Goal: Task Accomplishment & Management: Complete application form

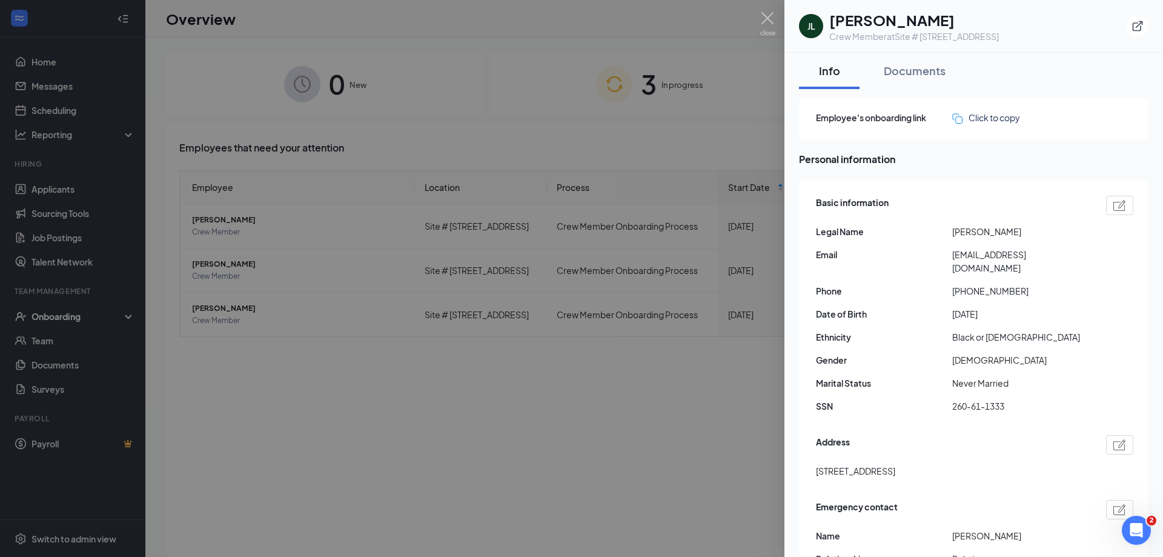
click at [530, 413] on div at bounding box center [581, 278] width 1163 height 557
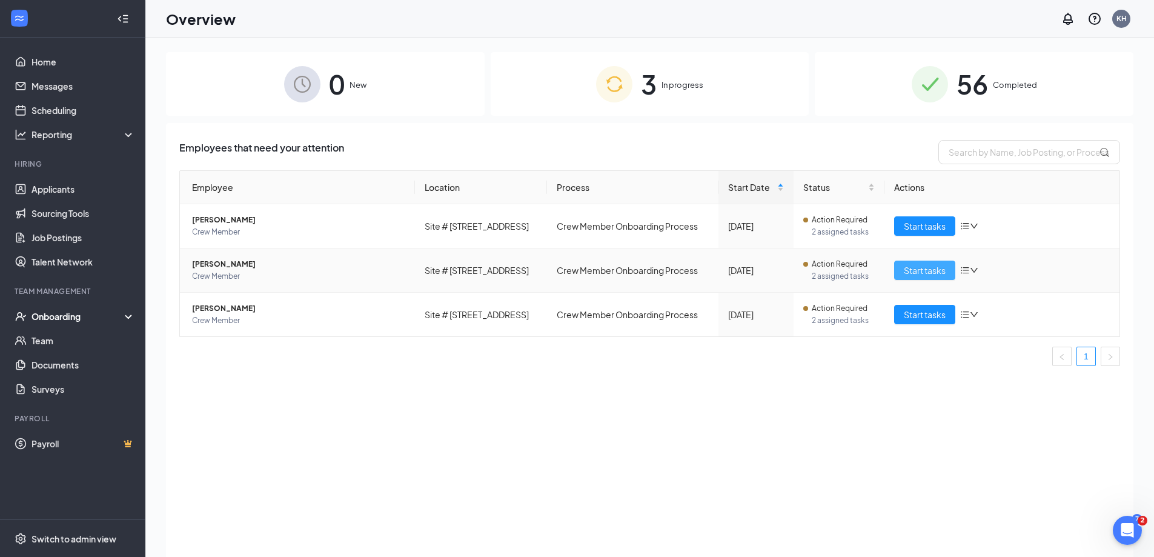
click at [922, 268] on span "Start tasks" at bounding box center [925, 270] width 42 height 13
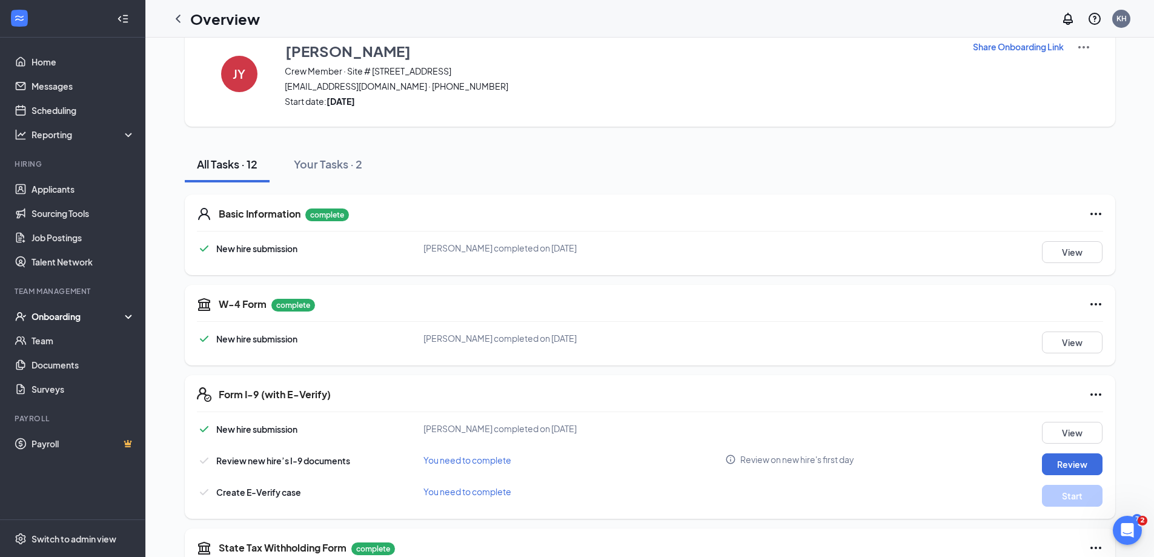
scroll to position [61, 0]
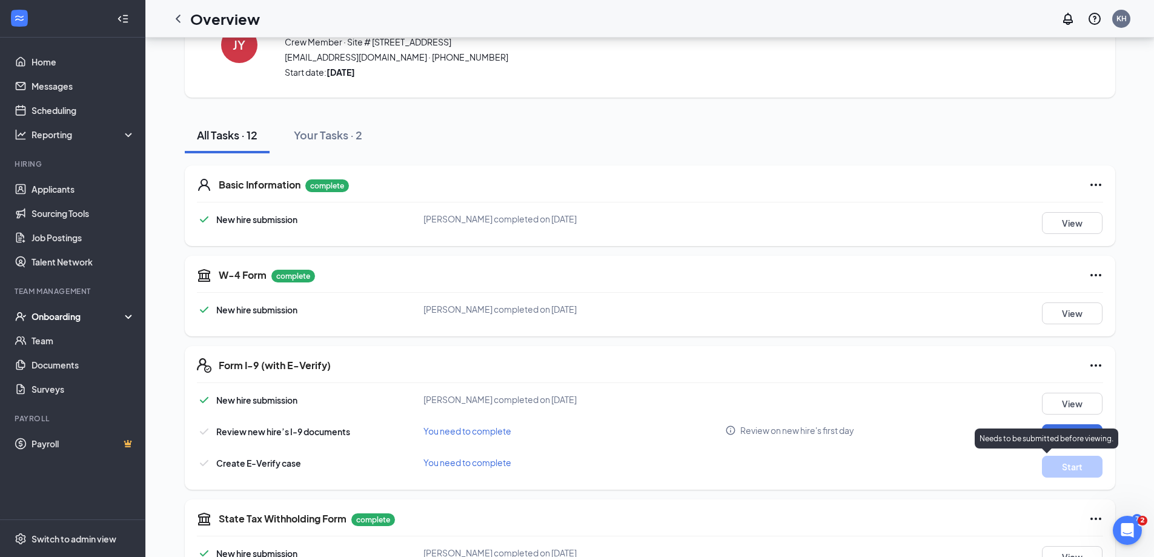
click at [1074, 433] on p "Needs to be submitted before viewing." at bounding box center [1047, 438] width 134 height 10
click at [1082, 436] on button "Review" at bounding box center [1072, 435] width 61 height 22
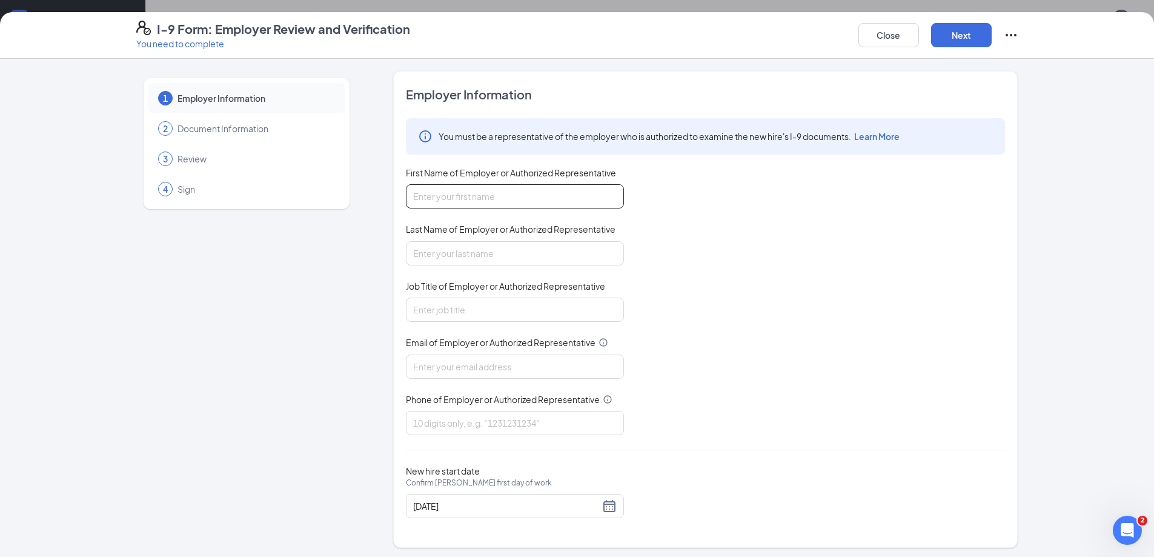
click at [548, 197] on input "First Name of Employer or Authorized Representative" at bounding box center [515, 196] width 218 height 24
type input "karlous"
click at [528, 255] on input "Last Name of Employer or Authorized Representative" at bounding box center [515, 253] width 218 height 24
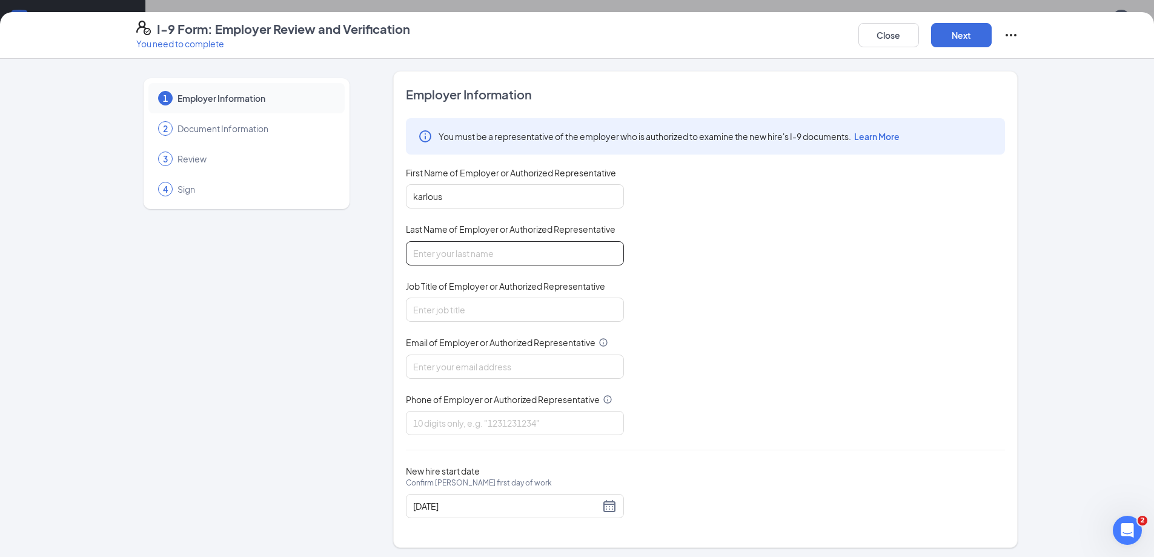
type input "[PERSON_NAME]"
click at [462, 302] on input "Job Title of Employer or Authorized Representative" at bounding box center [515, 310] width 218 height 24
type input "GM"
click at [464, 363] on input "Email of Employer or Authorized Representative" at bounding box center [515, 366] width 218 height 24
type input "[EMAIL_ADDRESS][DOMAIN_NAME]"
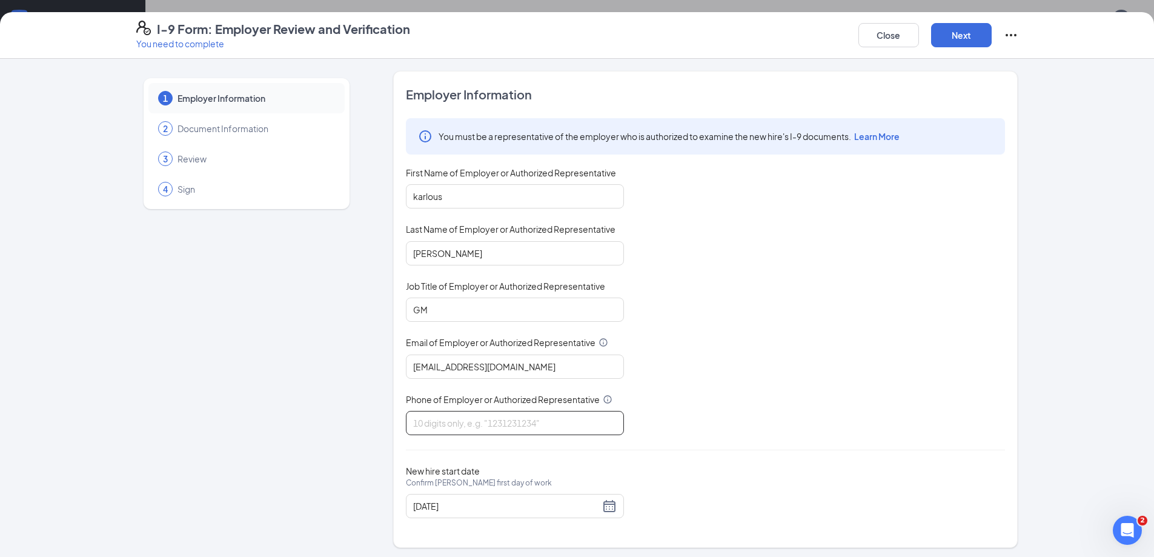
click at [473, 427] on input "Phone of Employer or Authorized Representative" at bounding box center [515, 423] width 218 height 24
type input "4043446106"
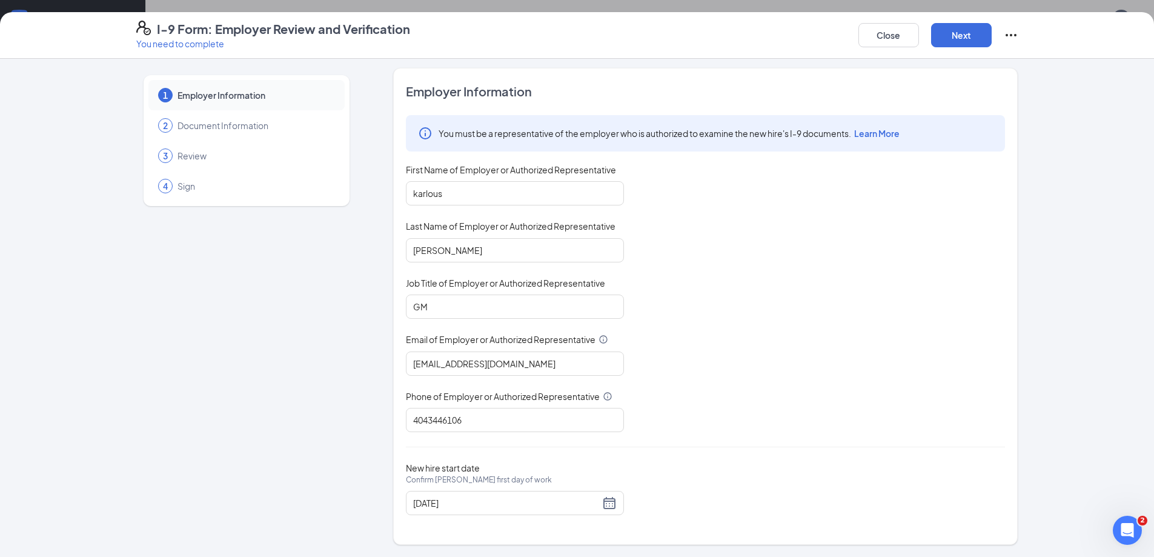
click at [1029, 277] on div "1 Employer Information 2 Document Information 3 Review 4 Sign Employer Informat…" at bounding box center [577, 306] width 931 height 477
click at [971, 38] on button "Next" at bounding box center [961, 35] width 61 height 24
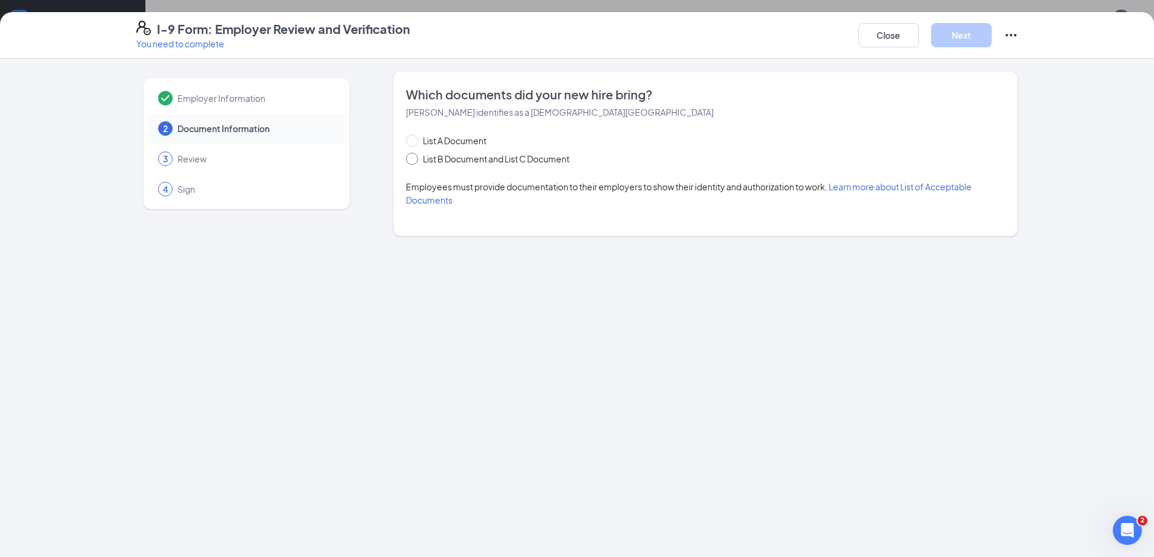
click at [409, 157] on input "List B Document and List C Document" at bounding box center [410, 157] width 8 height 8
radio input "true"
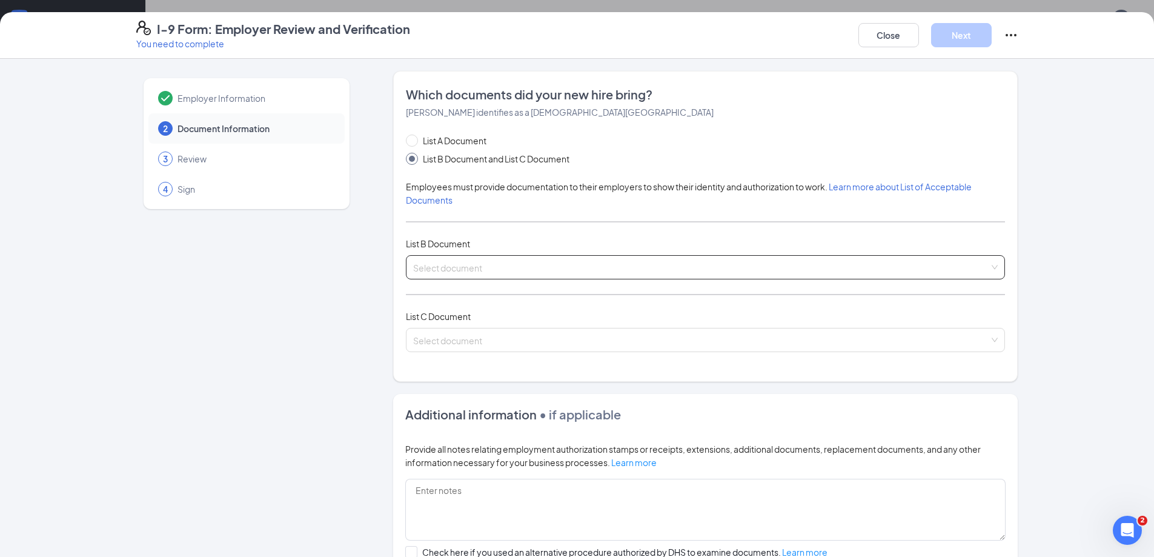
click at [425, 271] on input "search" at bounding box center [701, 265] width 576 height 18
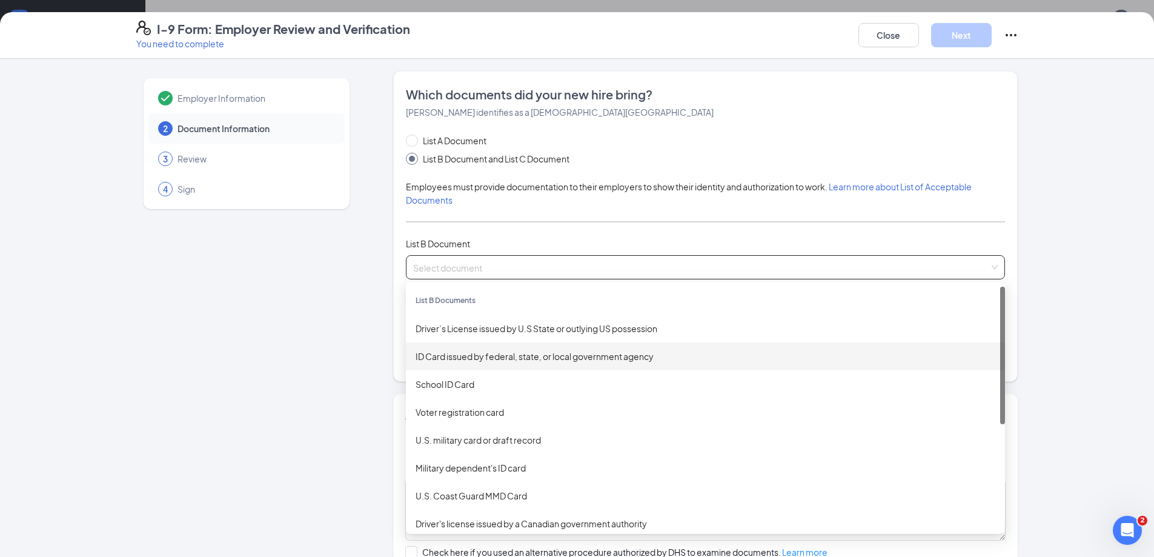
click at [427, 351] on div "ID Card issued by federal, state, or local government agency" at bounding box center [706, 356] width 580 height 13
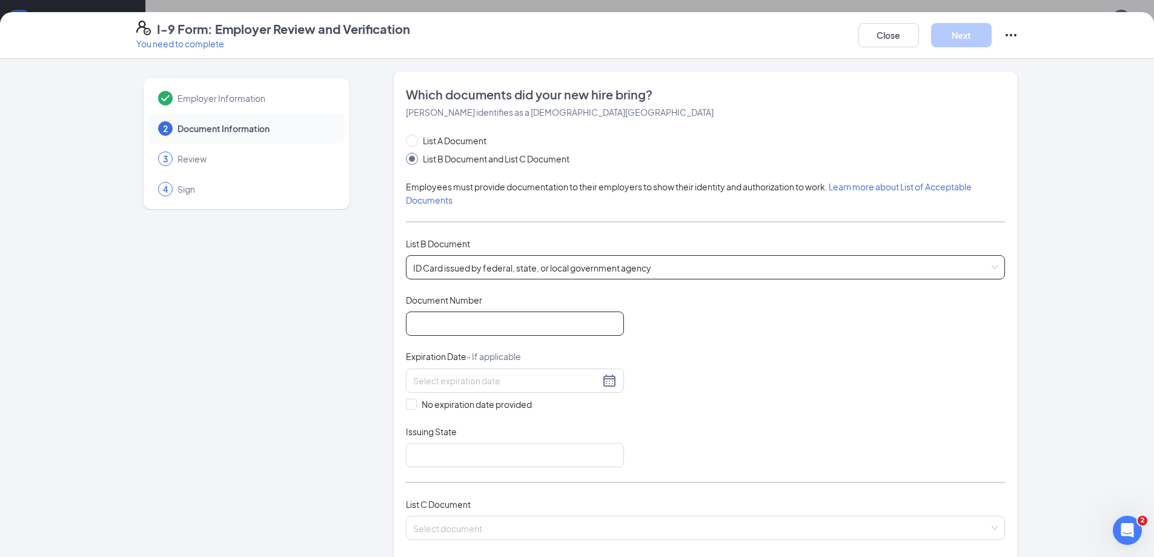
click at [455, 328] on input "Document Number" at bounding box center [515, 323] width 218 height 24
type input "056535829"
click at [445, 386] on input at bounding box center [506, 380] width 187 height 13
type input "[DATE]"
click at [368, 428] on div "Employer Information 2 Document Information 3 Review 4 Sign Which documents did…" at bounding box center [577, 474] width 882 height 807
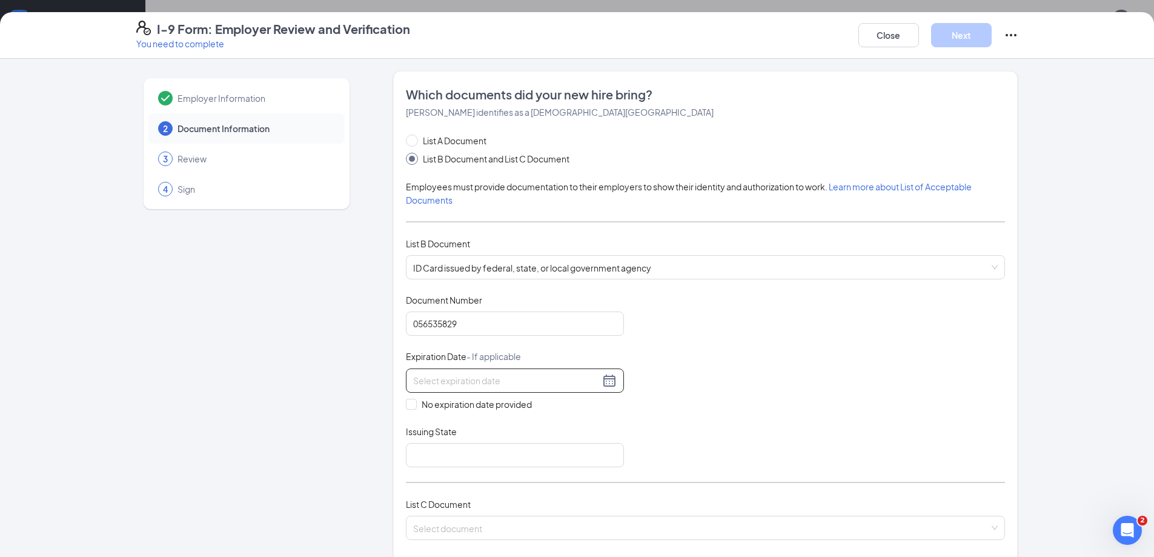
drag, startPoint x: 603, startPoint y: 383, endPoint x: 588, endPoint y: 387, distance: 15.1
click at [600, 385] on div at bounding box center [515, 380] width 204 height 15
type input "0"
click at [547, 409] on span "button" at bounding box center [545, 408] width 6 height 6
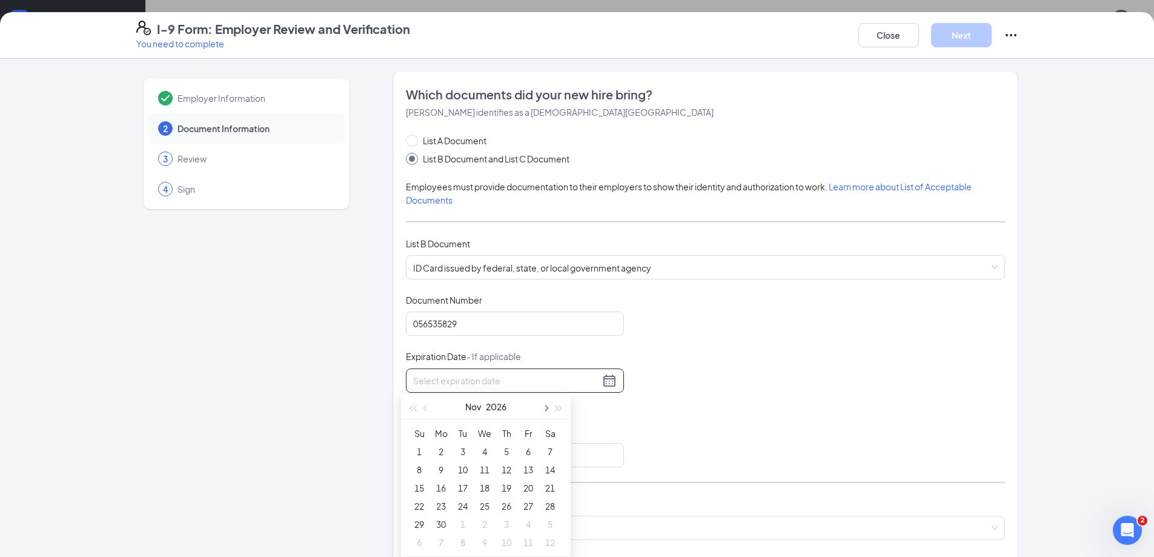
click at [547, 409] on span "button" at bounding box center [545, 408] width 6 height 6
click at [502, 451] on div "3" at bounding box center [506, 451] width 15 height 15
type input "[DATE]"
click at [486, 458] on input "Issuing State" at bounding box center [515, 455] width 218 height 24
type input "GA"
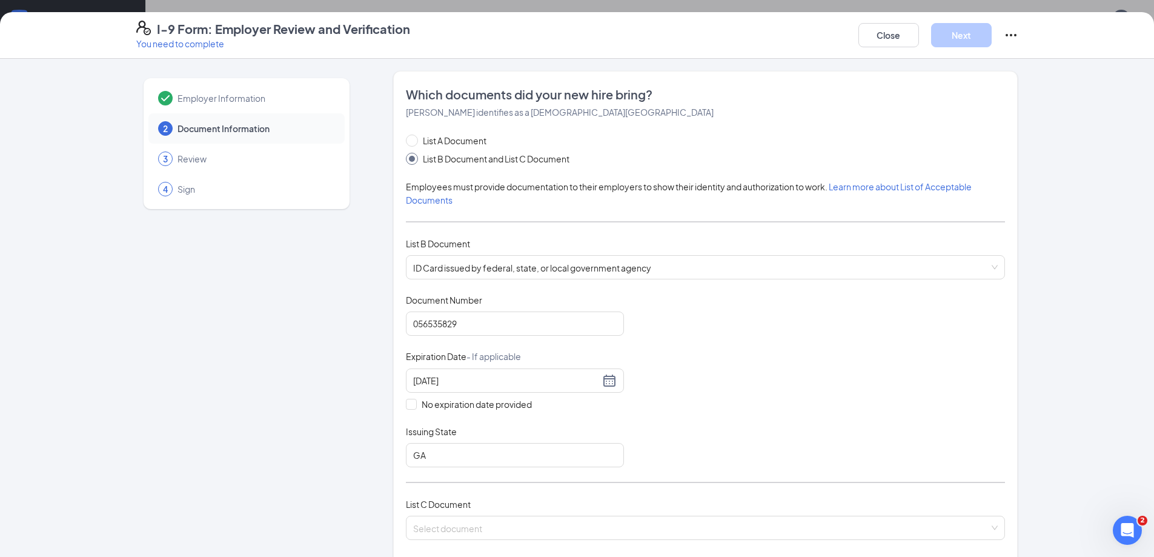
click at [823, 318] on div "Document Title ID Card issued by federal, state, or local government agency Doc…" at bounding box center [705, 380] width 599 height 173
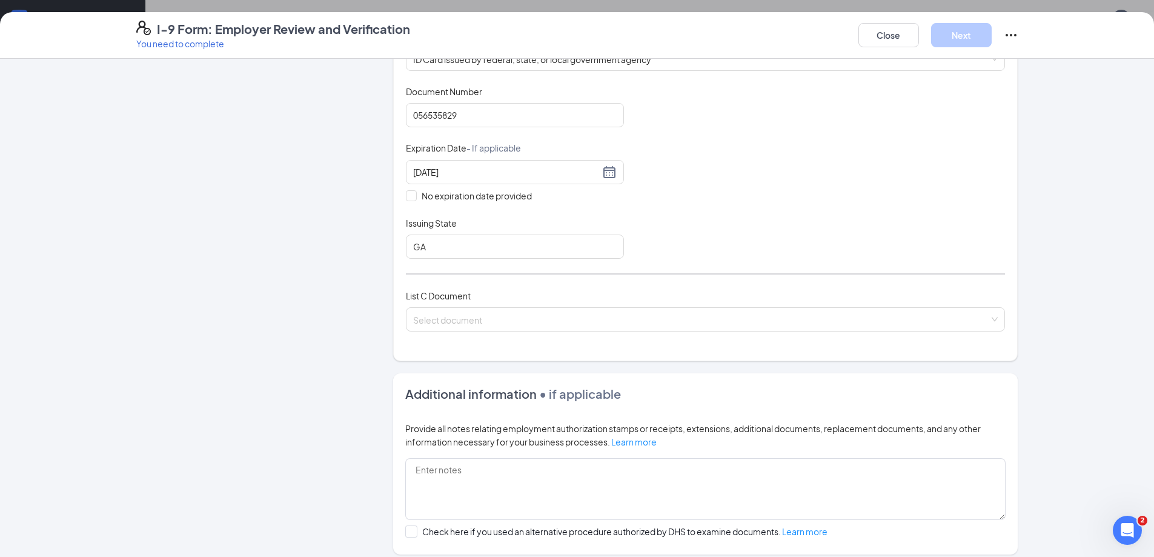
scroll to position [333, 0]
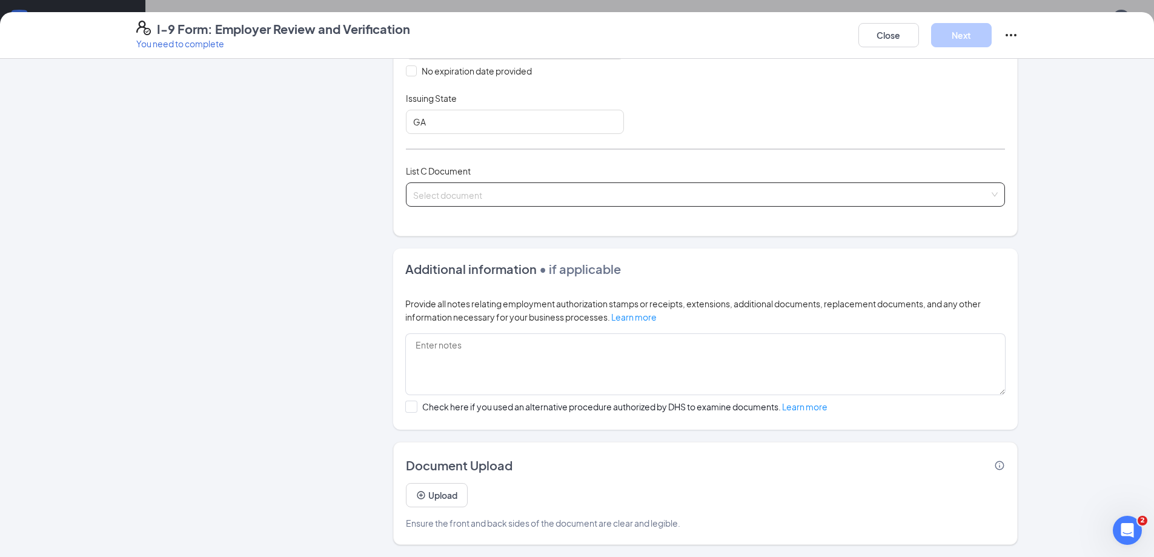
click at [427, 197] on input "search" at bounding box center [701, 192] width 576 height 18
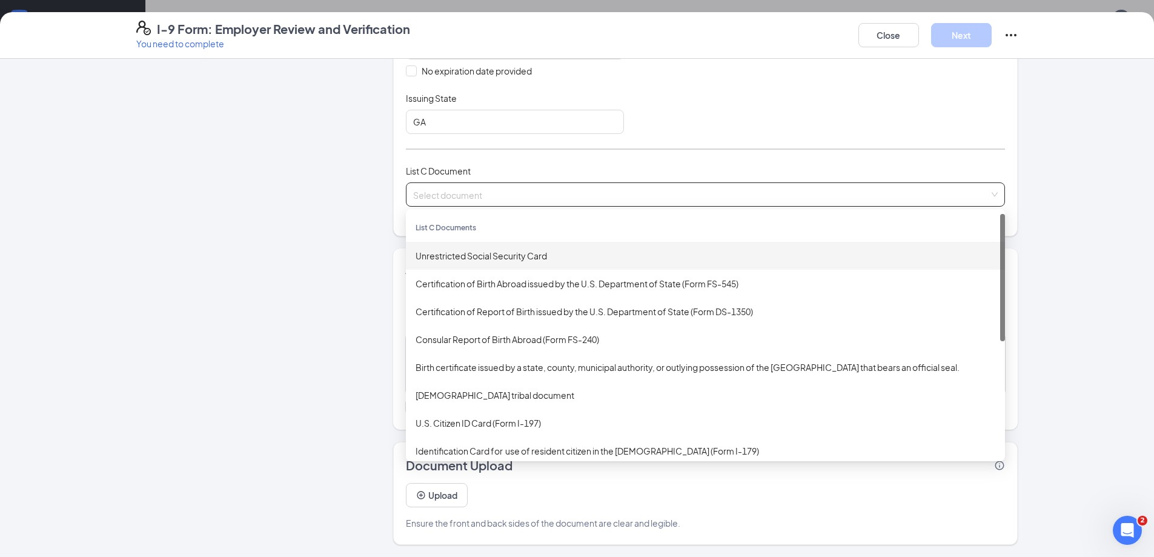
click at [525, 254] on div "Unrestricted Social Security Card" at bounding box center [706, 255] width 580 height 13
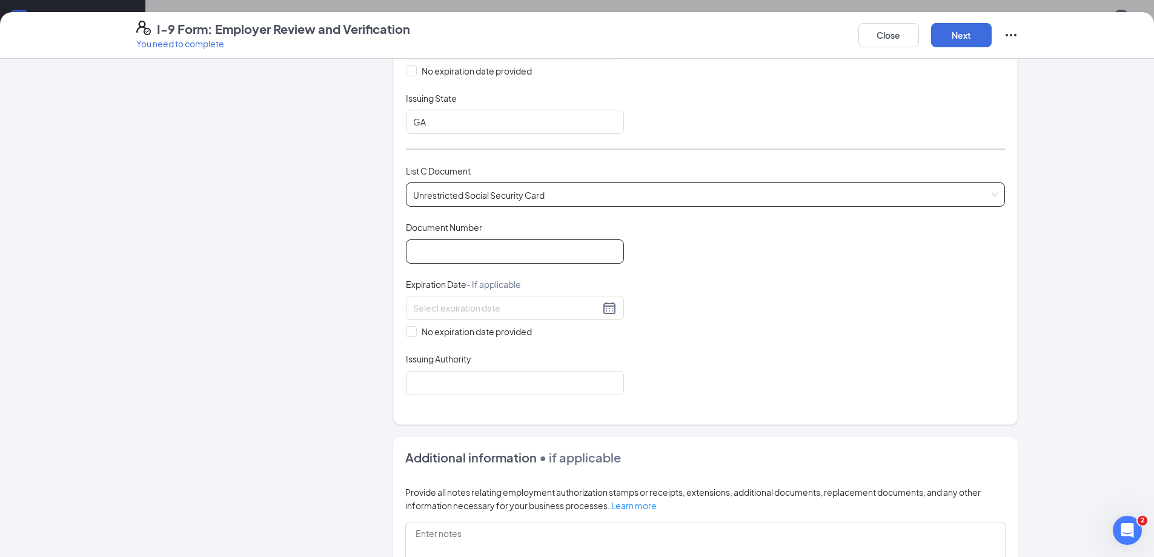
click at [494, 245] on input "Document Number" at bounding box center [515, 251] width 218 height 24
paste input "3:30p - 2:00a"
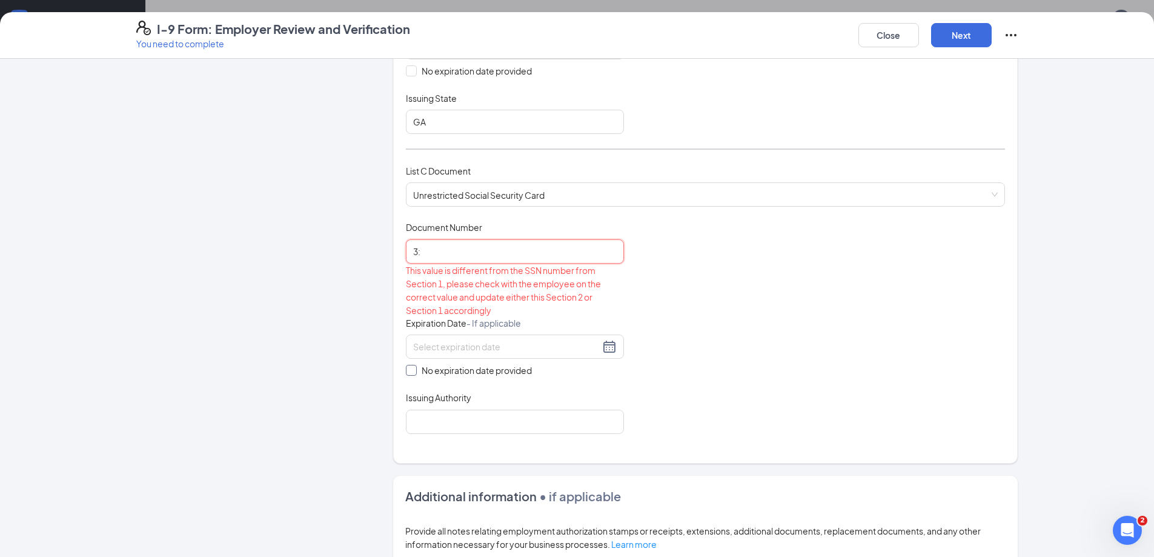
type input "3"
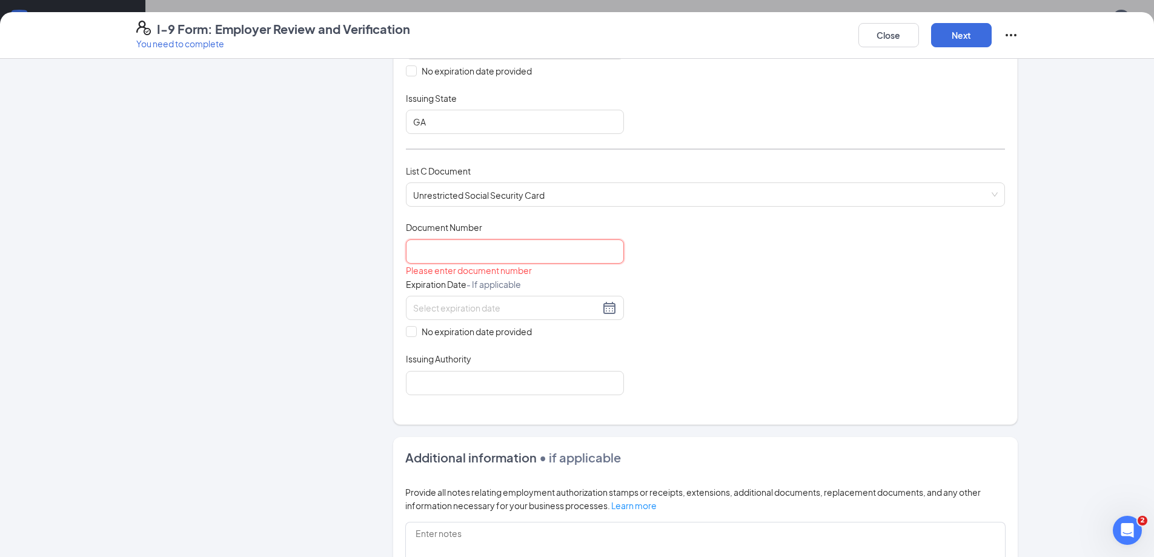
click at [488, 254] on input "Document Number" at bounding box center [515, 251] width 218 height 24
type input "260611333"
click at [411, 335] on span at bounding box center [411, 331] width 11 height 11
click at [411, 334] on input "No expiration date provided" at bounding box center [410, 330] width 8 height 8
checkbox input "true"
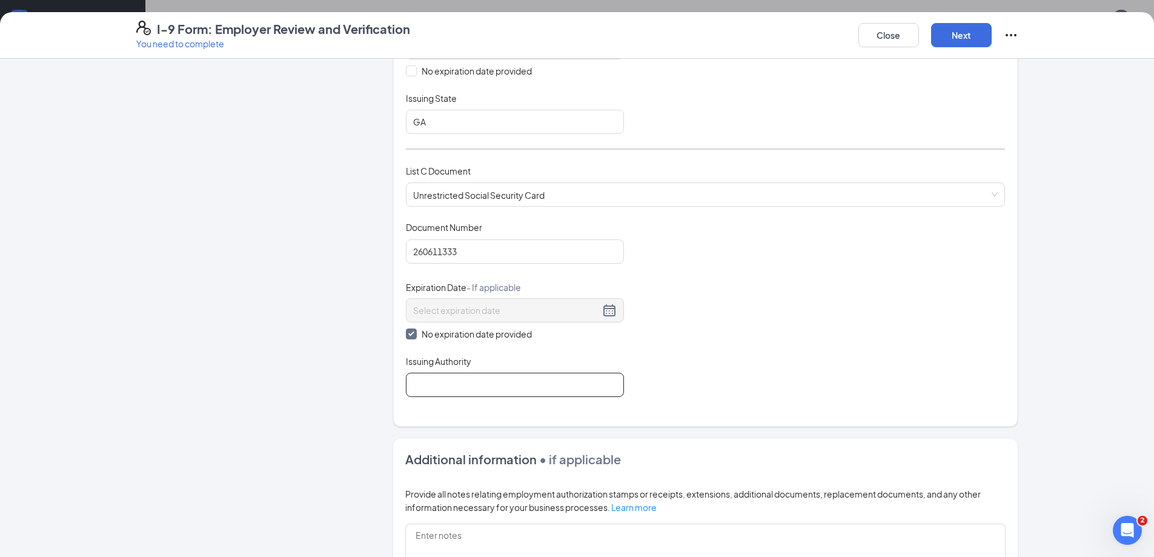
click at [444, 378] on input "Issuing Authority" at bounding box center [515, 385] width 218 height 24
type input "Social Security Administration"
click at [854, 344] on div "Document Title Unrestricted Social Security Card Document Number 260611333 Expi…" at bounding box center [705, 309] width 599 height 176
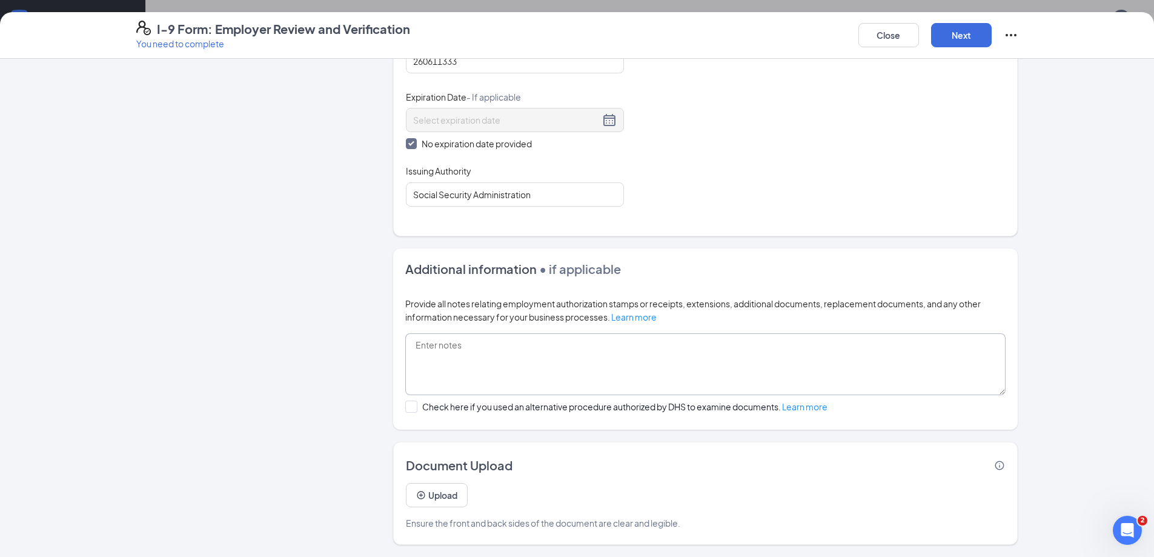
scroll to position [576, 0]
click at [973, 32] on button "Next" at bounding box center [961, 35] width 61 height 24
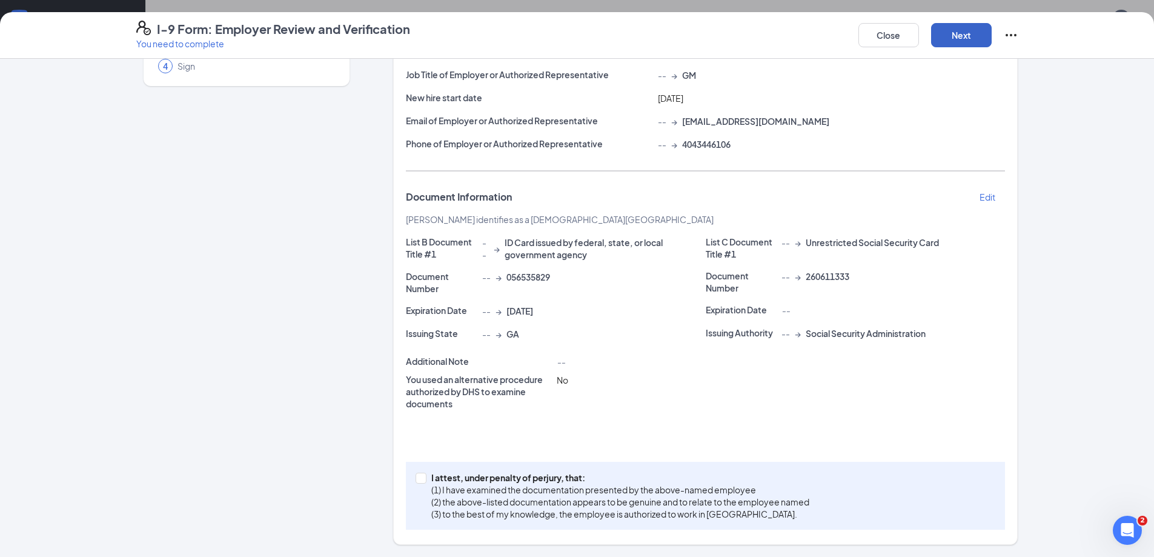
scroll to position [123, 0]
drag, startPoint x: 411, startPoint y: 478, endPoint x: 431, endPoint y: 467, distance: 22.2
click at [416, 478] on input "I attest, under penalty of [PERSON_NAME], that: (1) I have examined the documen…" at bounding box center [420, 477] width 8 height 8
checkbox input "true"
click at [970, 26] on button "Next" at bounding box center [961, 35] width 61 height 24
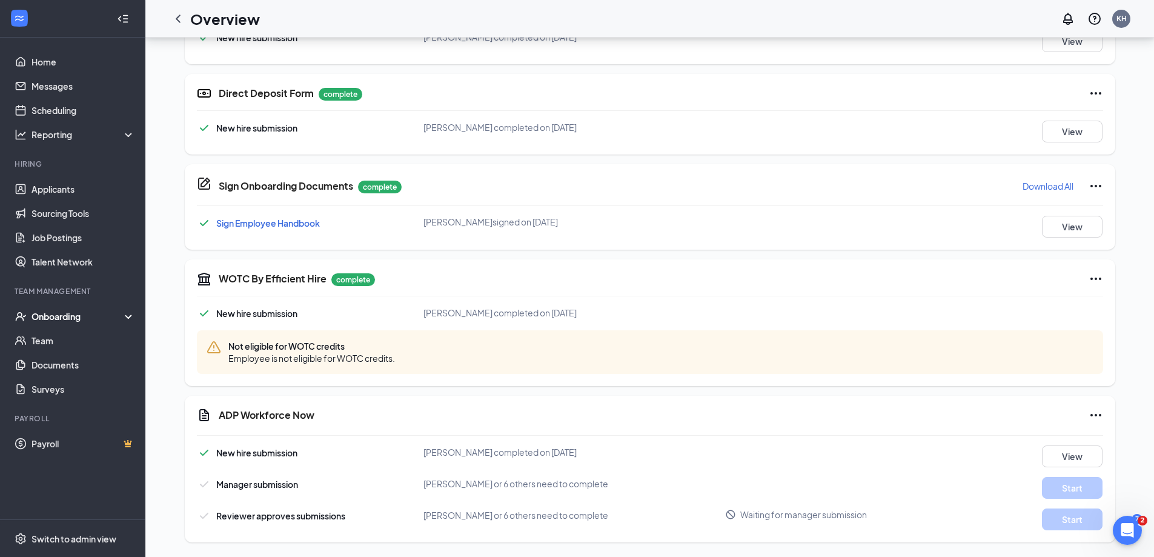
scroll to position [218, 0]
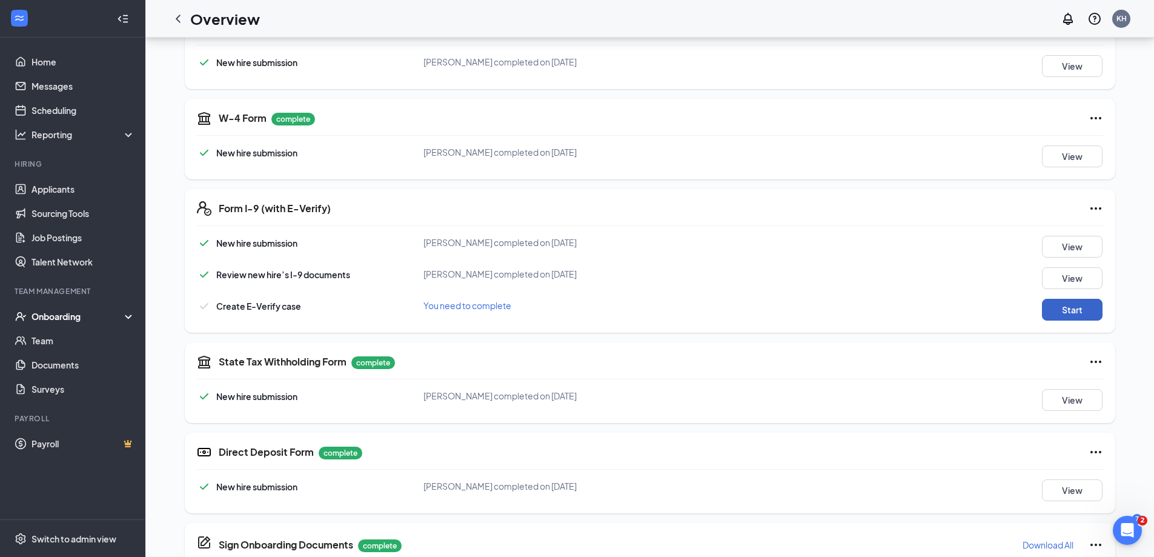
click at [1062, 314] on button "Start" at bounding box center [1072, 310] width 61 height 22
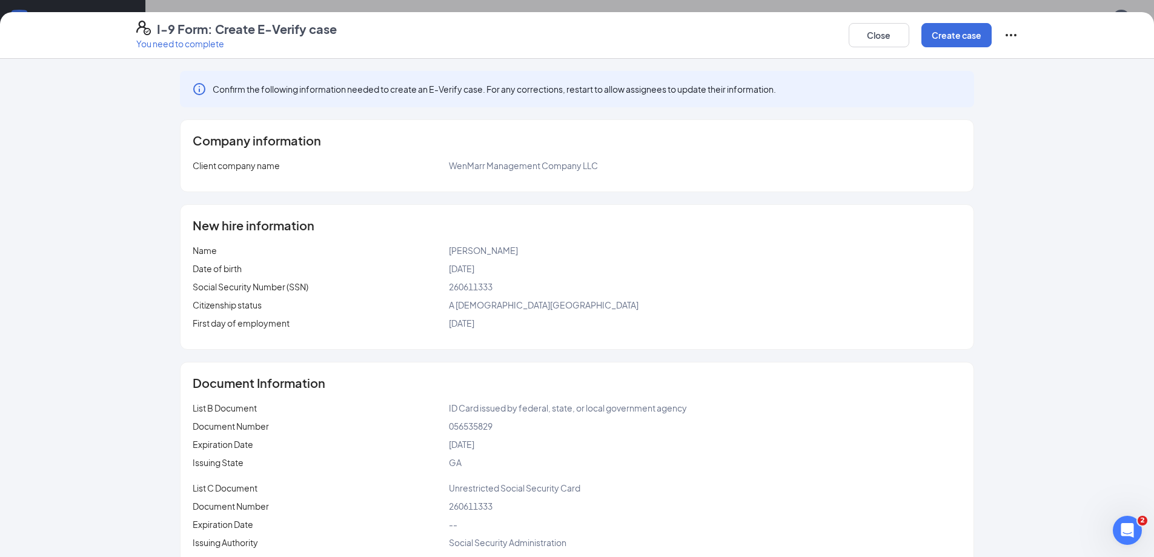
scroll to position [0, 0]
click at [958, 36] on button "Create case" at bounding box center [957, 35] width 70 height 24
